Goal: Find specific page/section

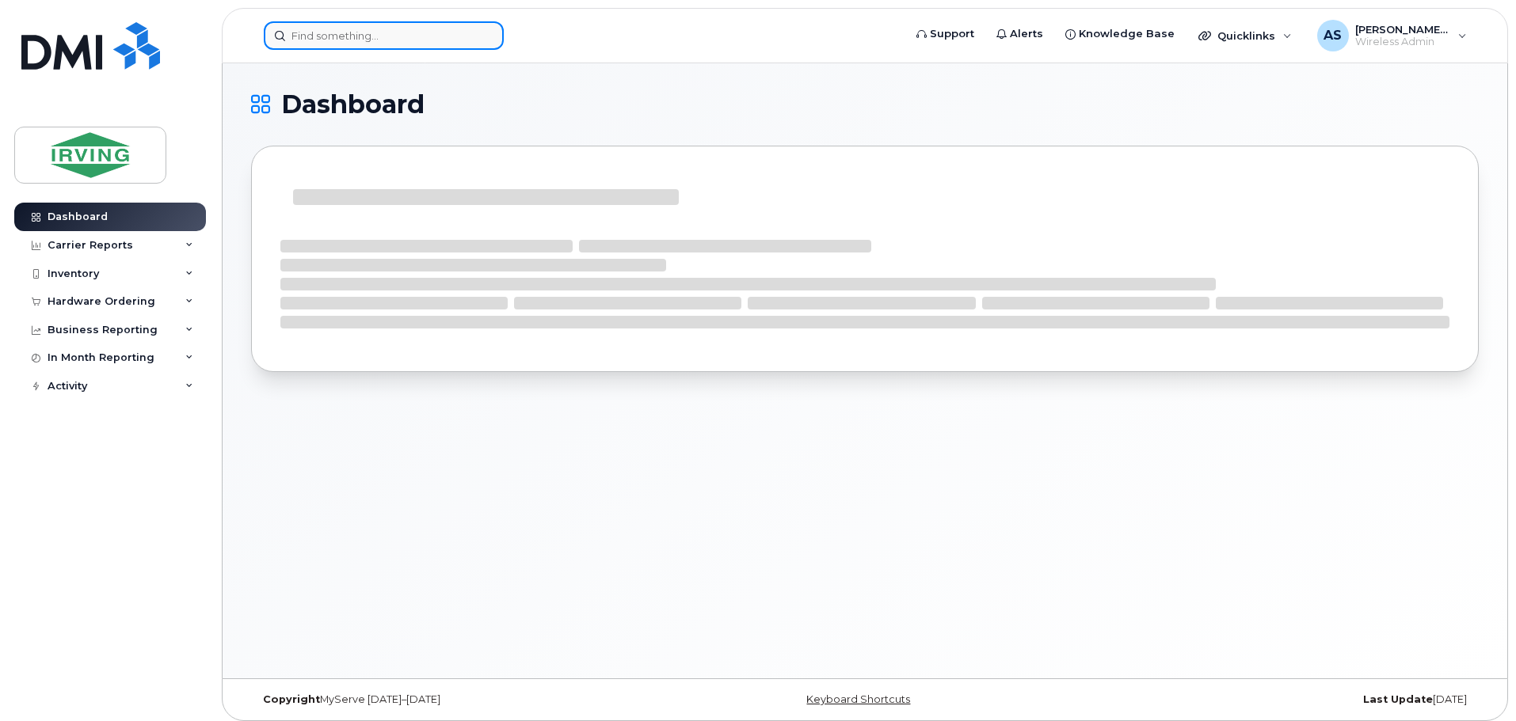
click at [383, 40] on input at bounding box center [384, 35] width 240 height 29
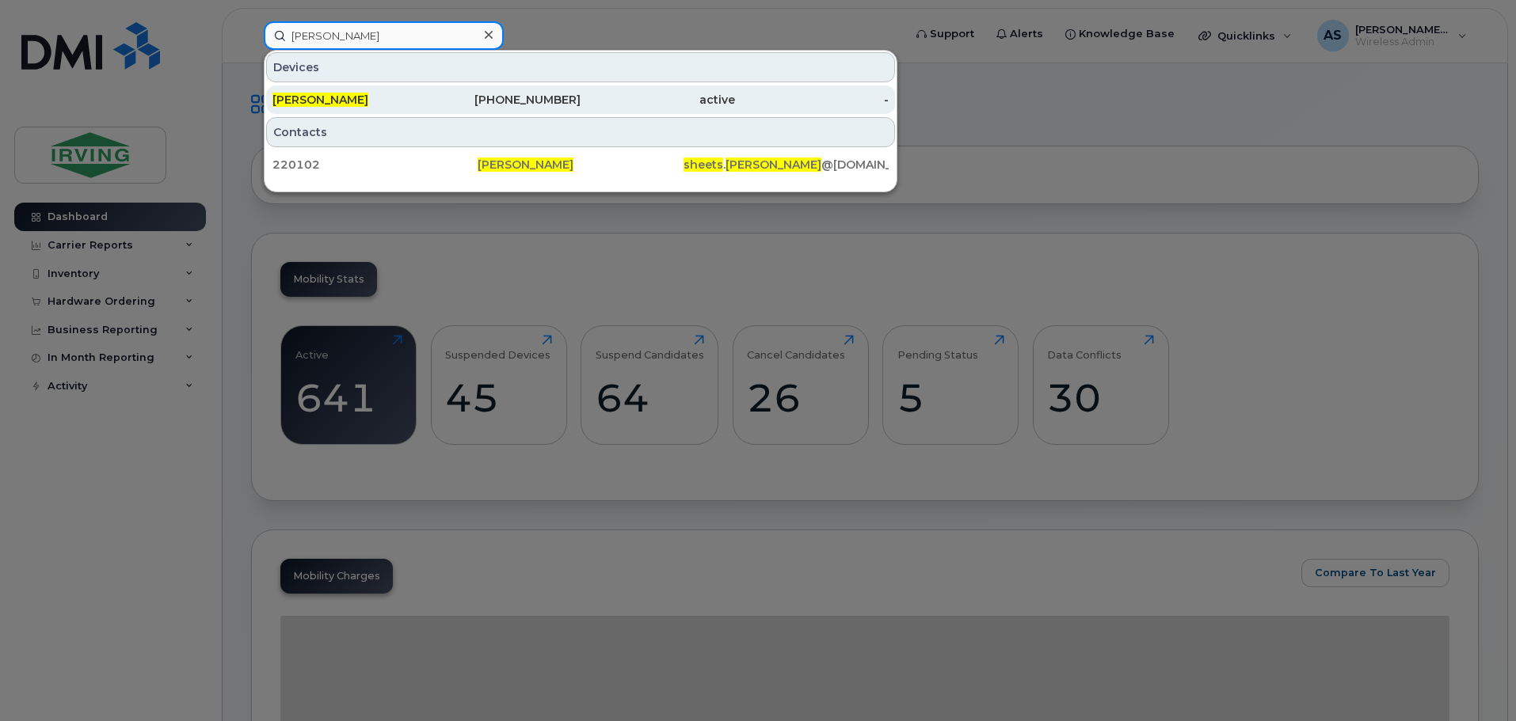
type input "travis sheets"
click at [413, 101] on div "[PERSON_NAME]" at bounding box center [349, 100] width 154 height 16
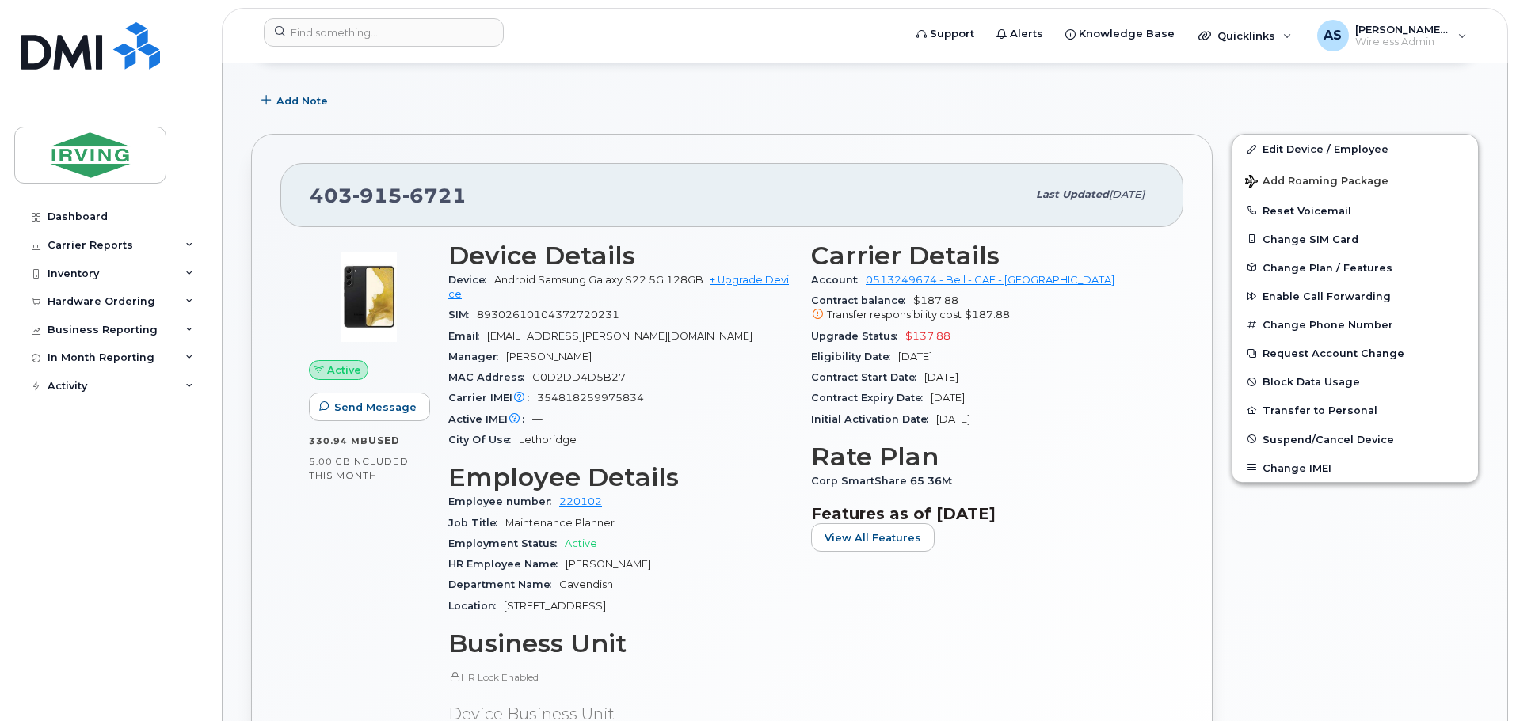
scroll to position [223, 0]
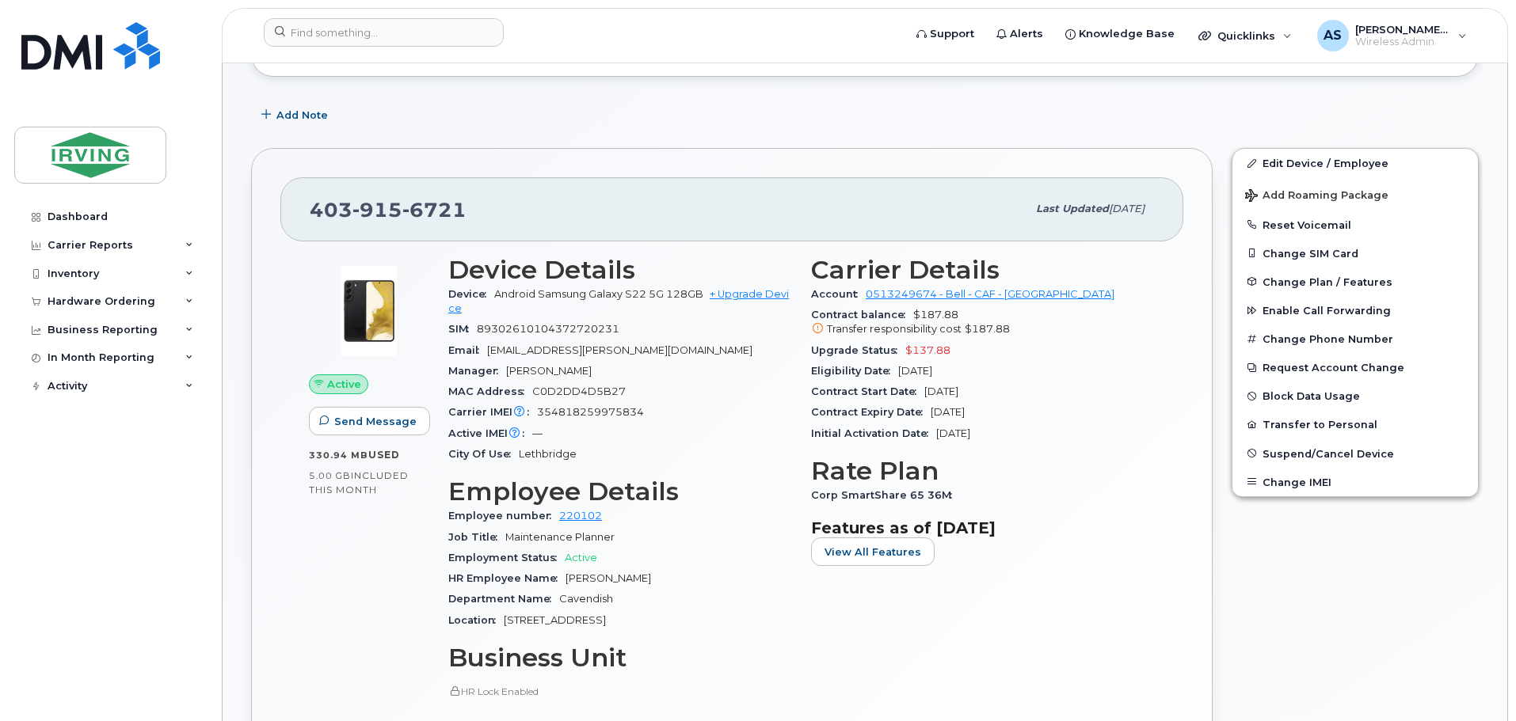
drag, startPoint x: 987, startPoint y: 667, endPoint x: 938, endPoint y: 671, distance: 49.3
click at [987, 667] on div "Carrier Details Account 0513249674 - Bell - CAF - CAVENDISH FARMS Contract bala…" at bounding box center [982, 517] width 363 height 543
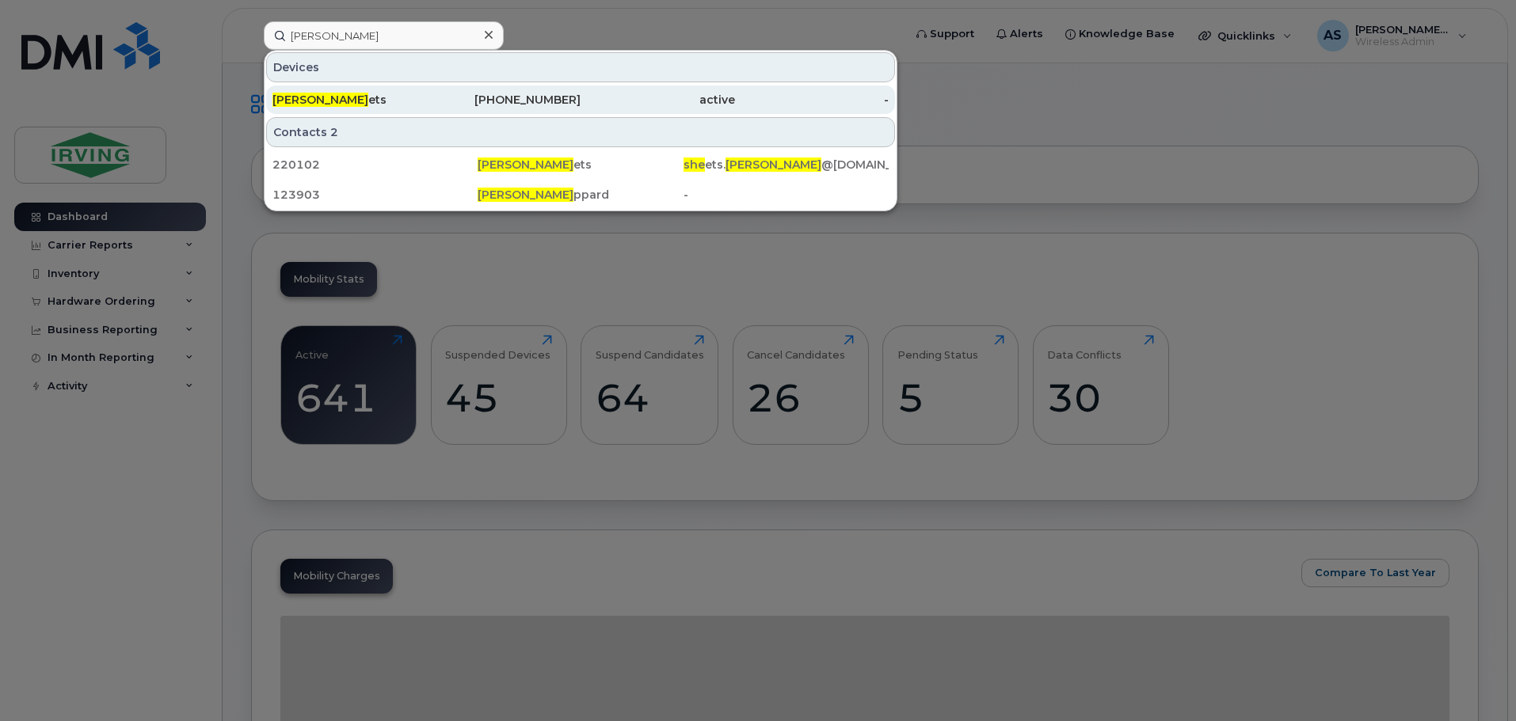
type input "[PERSON_NAME]"
click at [366, 91] on div "Travis She ets" at bounding box center [349, 100] width 154 height 29
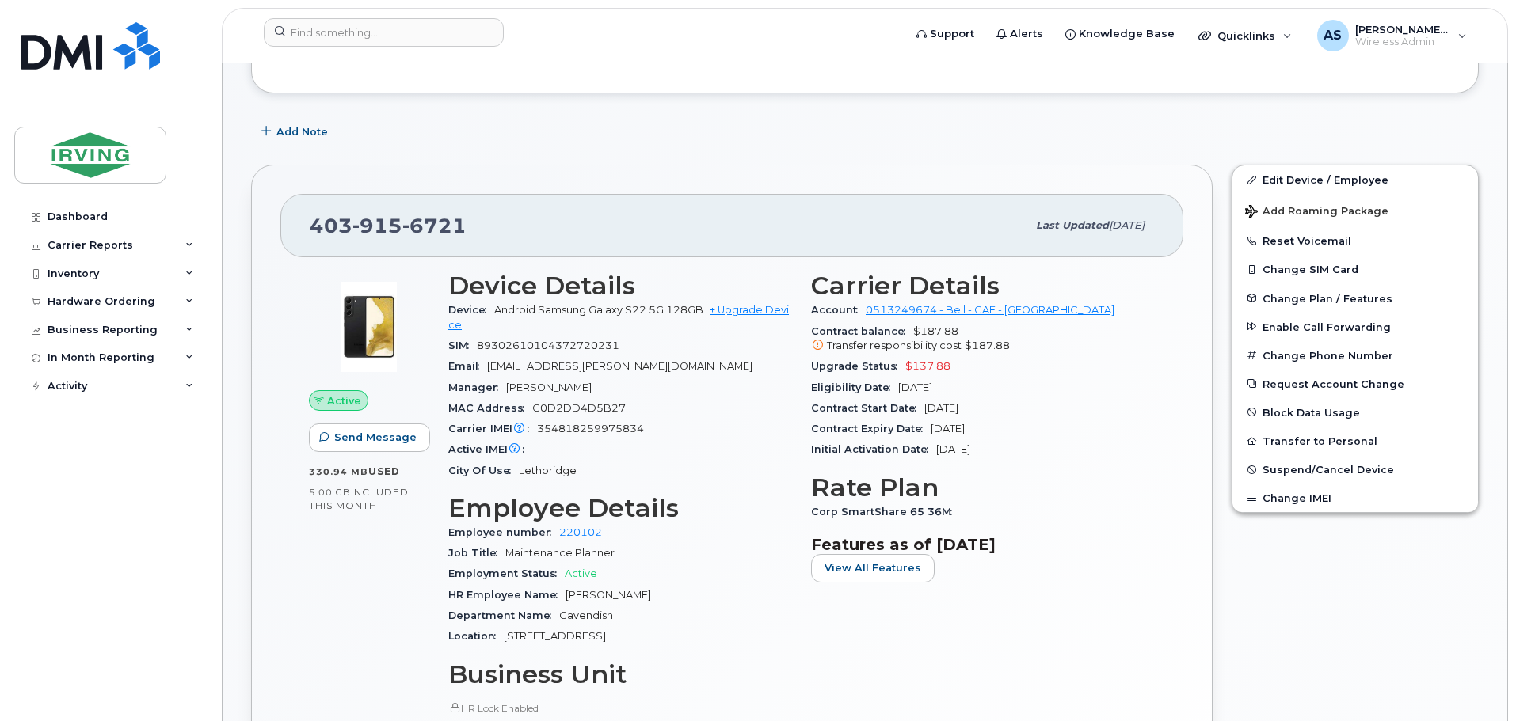
scroll to position [223, 0]
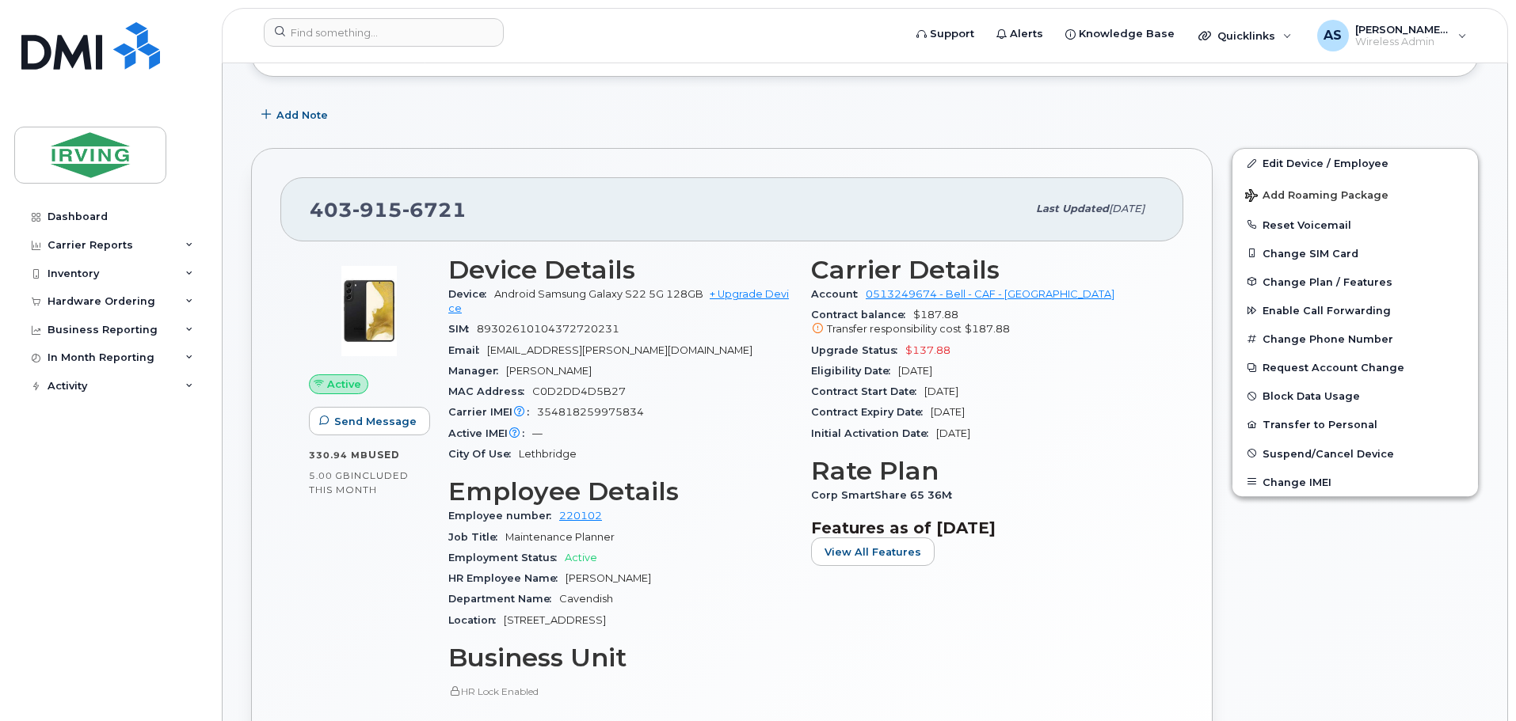
click at [1265, 577] on div "Edit Device / Employee Add Roaming Package Reset Voicemail Change SIM Card Chan…" at bounding box center [1355, 514] width 266 height 751
